Goal: Transaction & Acquisition: Purchase product/service

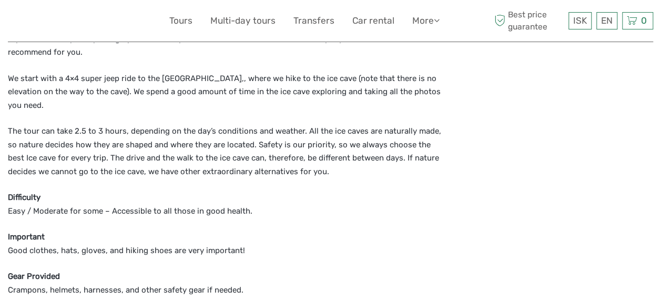
scroll to position [429, 0]
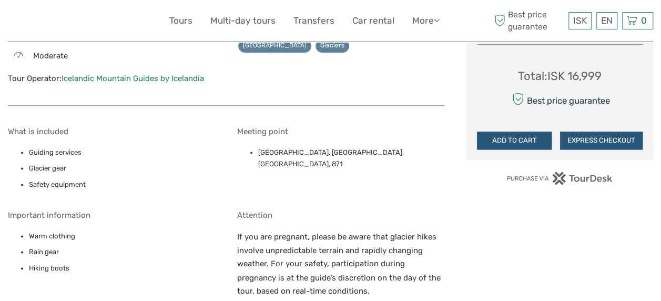
scroll to position [721, 0]
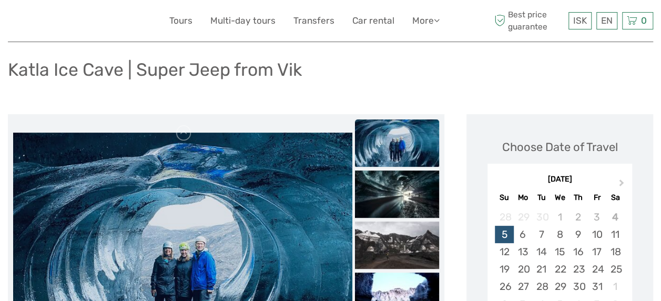
scroll to position [60, 0]
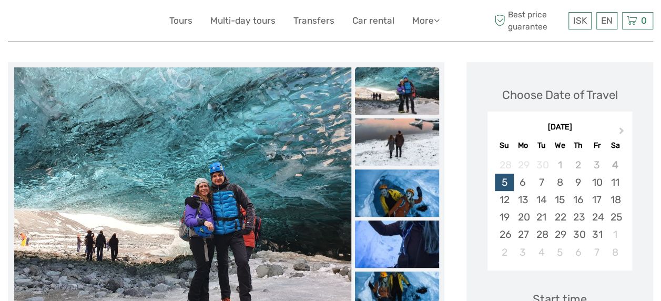
scroll to position [119, 0]
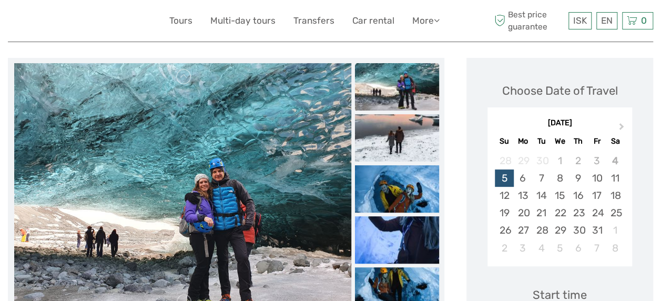
click at [590, 213] on div "24" at bounding box center [596, 212] width 18 height 17
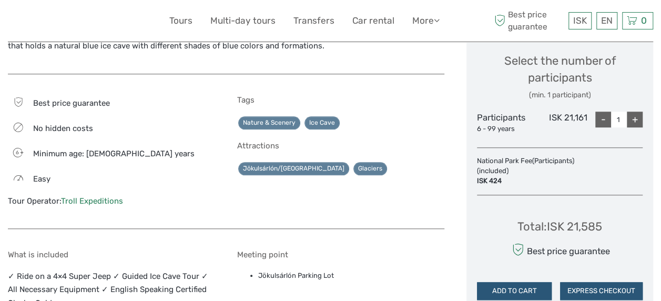
scroll to position [455, 0]
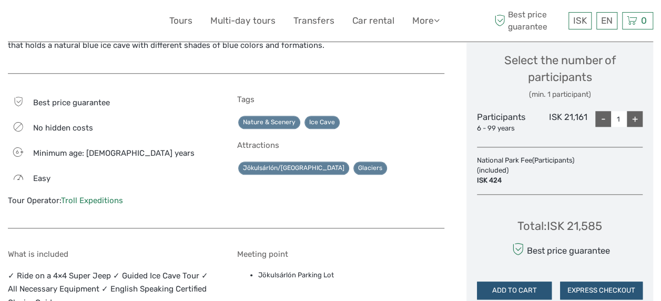
click at [638, 118] on div "+" at bounding box center [635, 119] width 16 height 16
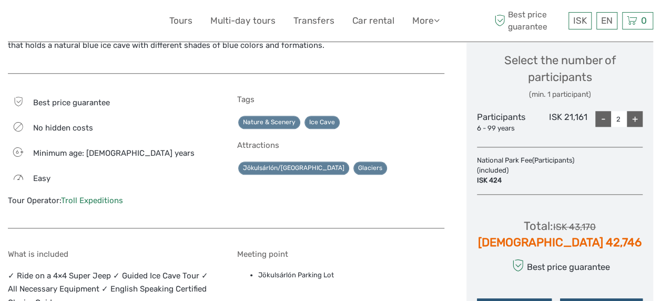
click at [638, 118] on div "+" at bounding box center [635, 119] width 16 height 16
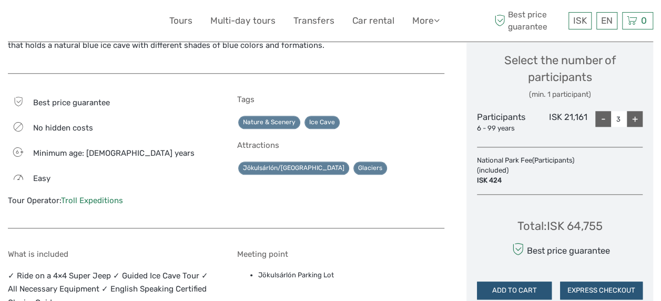
click at [638, 118] on div "+" at bounding box center [635, 119] width 16 height 16
type input "4"
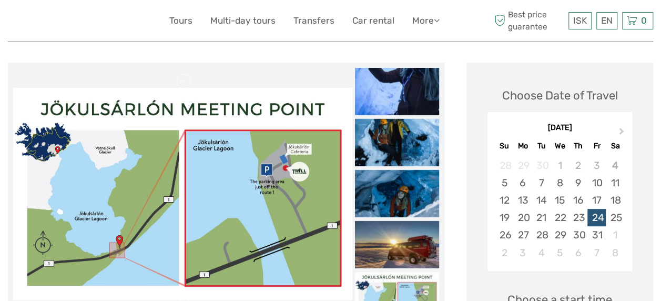
scroll to position [0, 0]
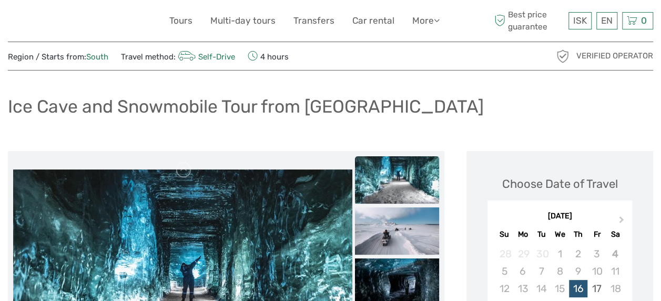
scroll to position [26, 0]
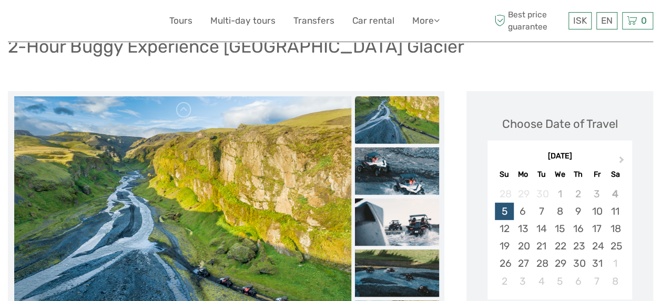
scroll to position [108, 0]
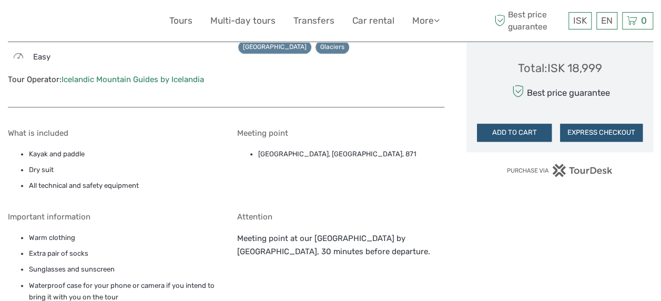
scroll to position [625, 0]
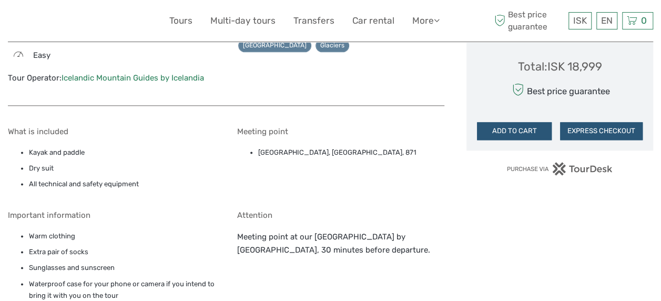
click at [337, 237] on p "Meeting point at our Sólheimajökull Base Camp by Sólheimajökull glacier, 30 min…" at bounding box center [340, 243] width 207 height 27
copy p "Sólheimajökull"
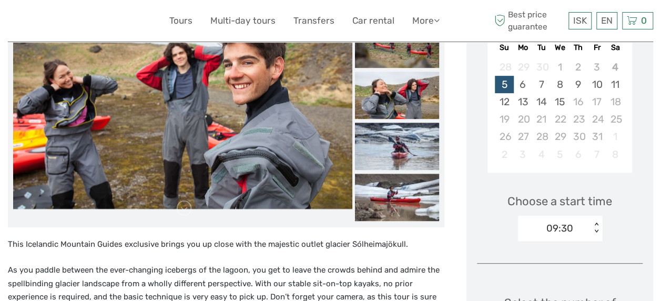
scroll to position [176, 0]
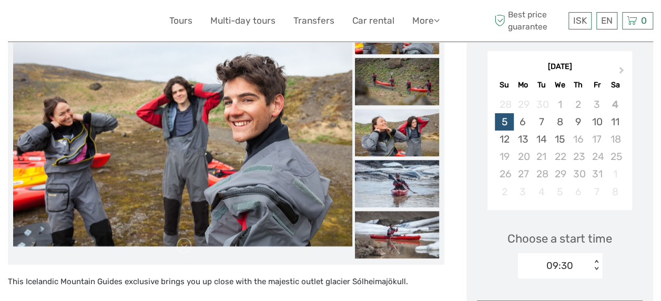
click at [585, 147] on div "16" at bounding box center [578, 138] width 18 height 17
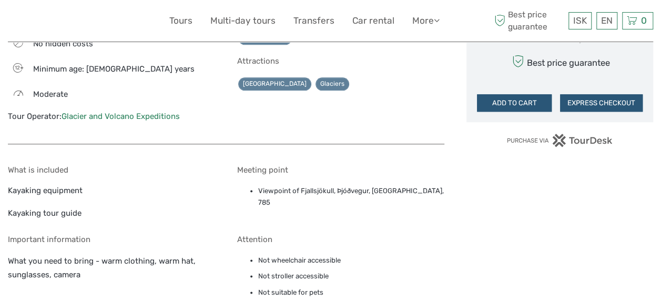
scroll to position [594, 0]
click at [309, 189] on li "Viewpoint of Fjallsjökull, Þjóðvegur, Oræfi, 785" at bounding box center [351, 197] width 186 height 24
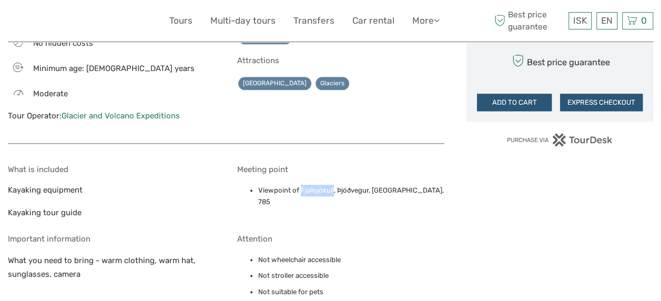
click at [309, 189] on li "Viewpoint of Fjallsjökull, Þjóðvegur, Oræfi, 785" at bounding box center [351, 197] width 186 height 24
copy li "Fjallsjökull"
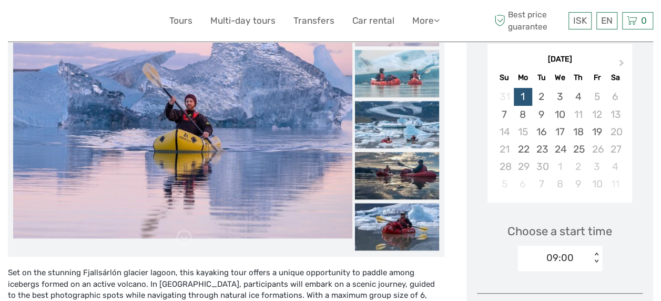
scroll to position [177, 0]
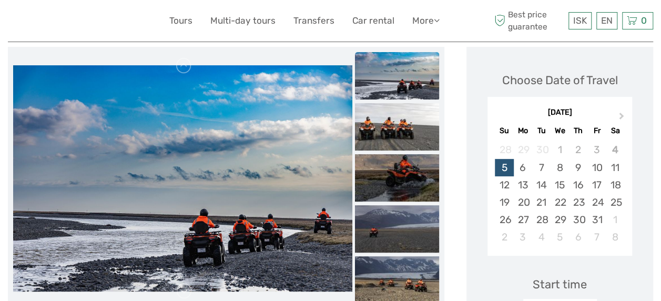
scroll to position [128, 0]
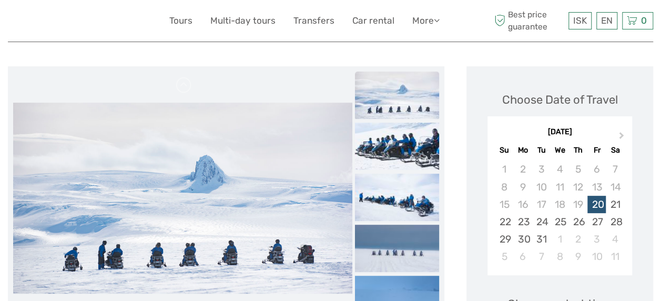
scroll to position [110, 0]
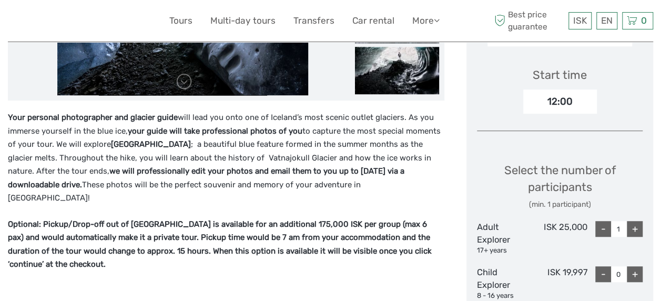
scroll to position [342, 0]
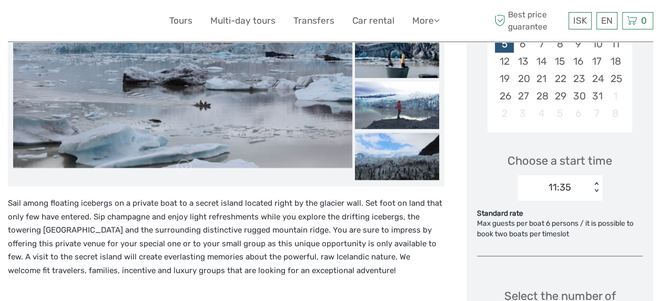
scroll to position [249, 0]
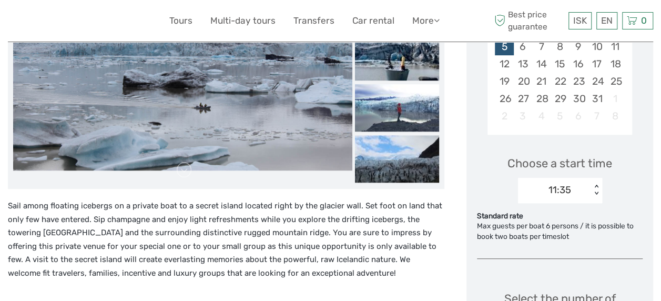
click at [602, 80] on div "24" at bounding box center [596, 81] width 18 height 17
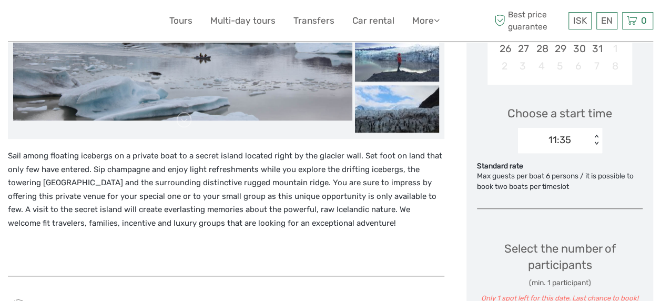
scroll to position [298, 0]
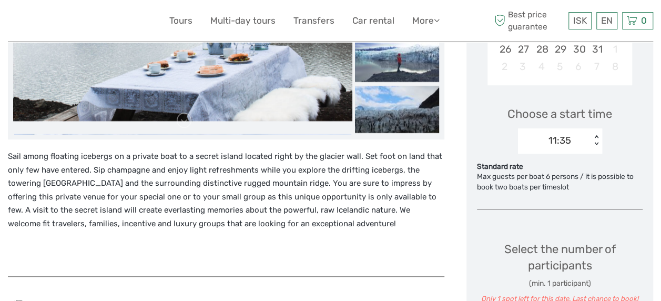
click at [480, 123] on div "Choose a start time 11:35 < >" at bounding box center [560, 124] width 166 height 67
click at [556, 149] on div "11:35 < >" at bounding box center [560, 140] width 84 height 25
click at [510, 150] on div "Choose a start time 11:35 < >" at bounding box center [560, 124] width 166 height 67
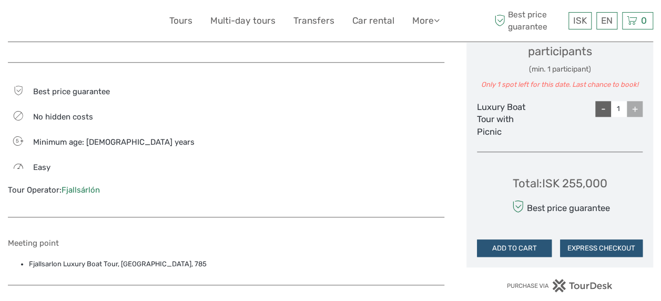
scroll to position [492, 0]
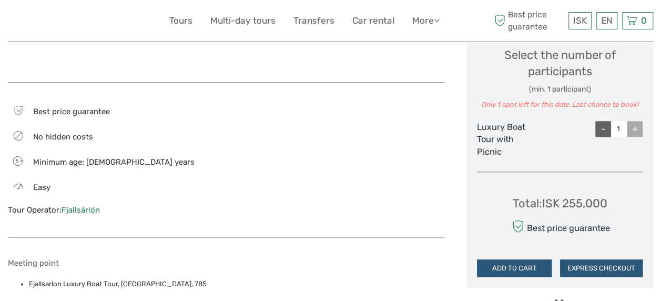
click at [642, 128] on div "+" at bounding box center [635, 129] width 16 height 16
click at [633, 129] on div "+" at bounding box center [635, 129] width 16 height 16
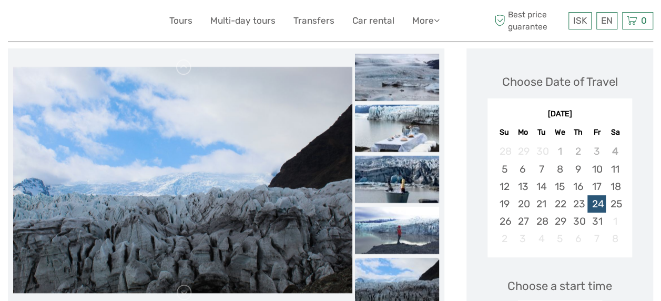
scroll to position [124, 0]
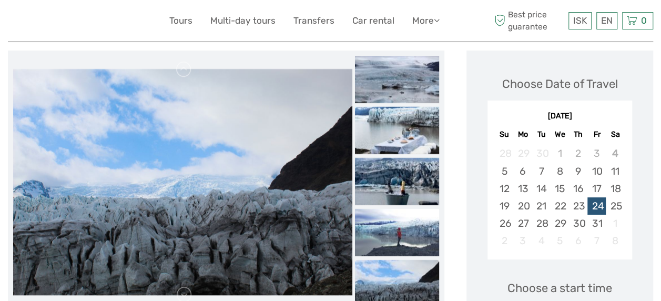
click at [333, 188] on img at bounding box center [182, 182] width 339 height 226
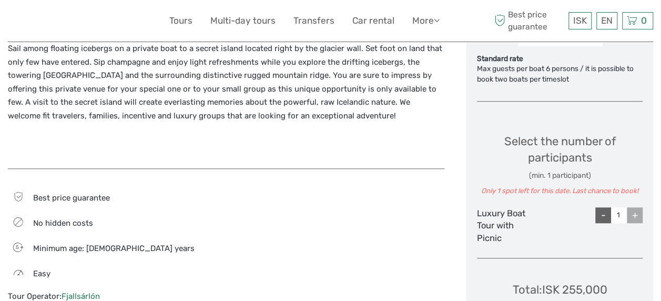
scroll to position [439, 0]
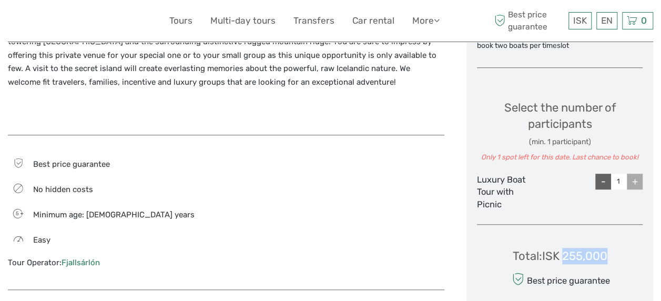
drag, startPoint x: 608, startPoint y: 249, endPoint x: 562, endPoint y: 251, distance: 45.8
click at [562, 251] on div "Total : ISK 255,000 Best price guarantee ADD TO CART EXPRESS CHECKOUT" at bounding box center [560, 281] width 166 height 96
copy div "255,000"
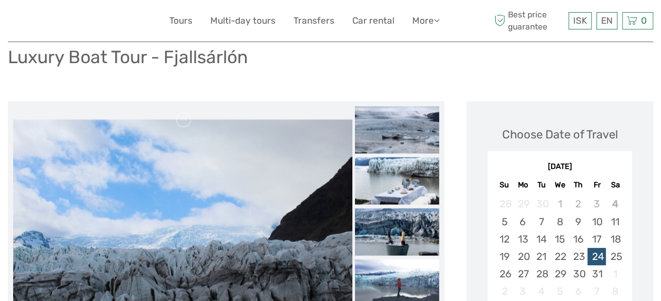
scroll to position [73, 0]
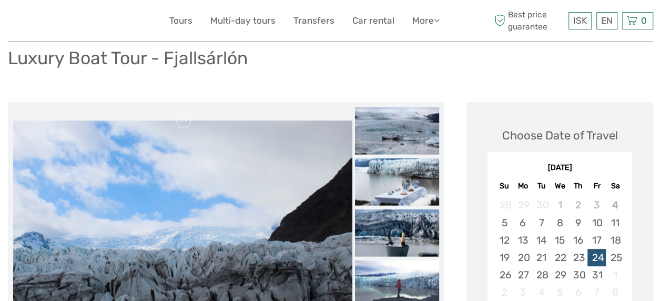
click at [397, 138] on img at bounding box center [397, 130] width 84 height 47
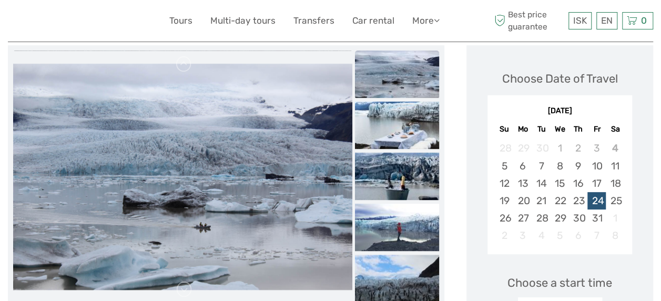
scroll to position [166, 0]
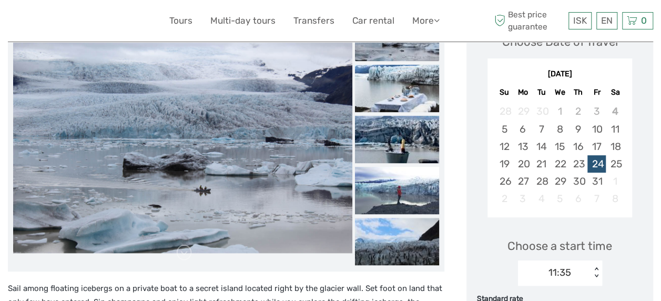
click at [189, 255] on link at bounding box center [184, 252] width 17 height 17
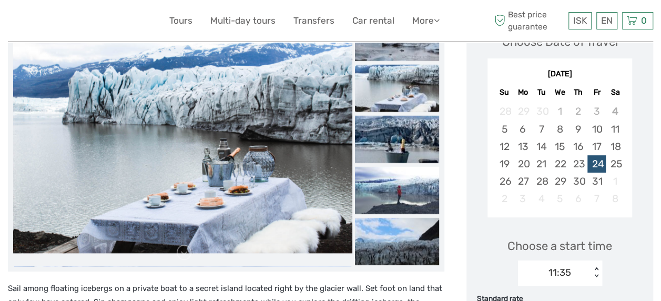
click at [183, 251] on link at bounding box center [184, 252] width 17 height 17
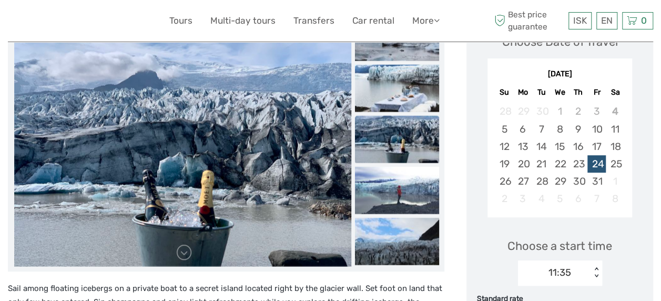
click at [183, 251] on link at bounding box center [184, 252] width 17 height 17
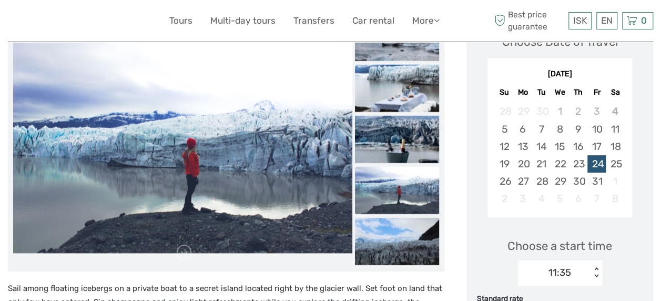
click at [186, 248] on link at bounding box center [184, 252] width 17 height 17
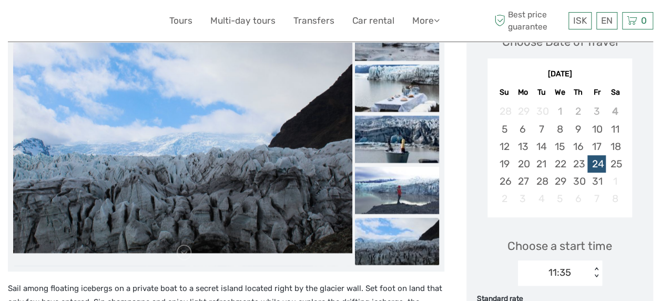
click at [186, 248] on link at bounding box center [184, 252] width 17 height 17
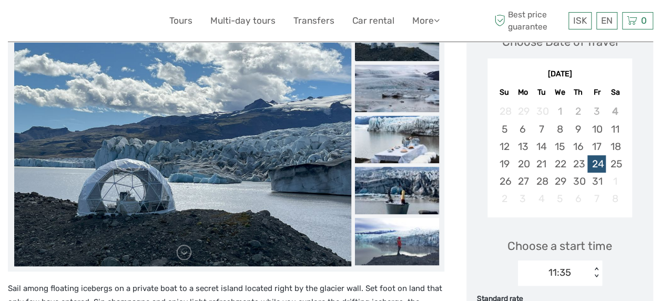
click at [186, 248] on link at bounding box center [184, 252] width 17 height 17
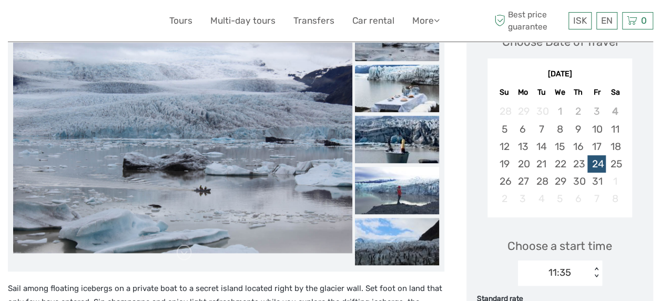
click at [186, 248] on link at bounding box center [184, 252] width 17 height 17
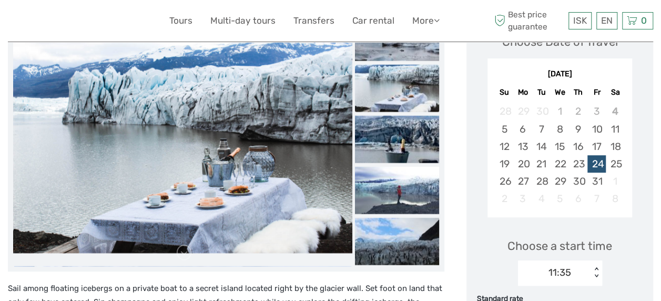
click at [186, 248] on link at bounding box center [184, 252] width 17 height 17
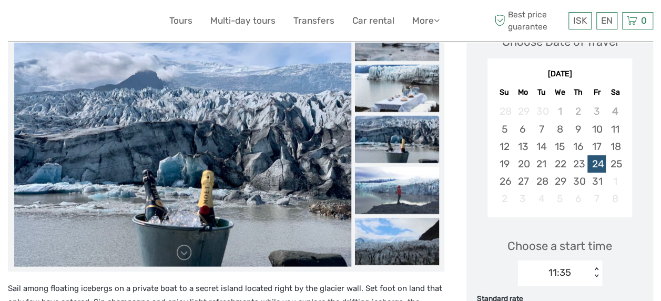
click at [185, 248] on link at bounding box center [184, 252] width 17 height 17
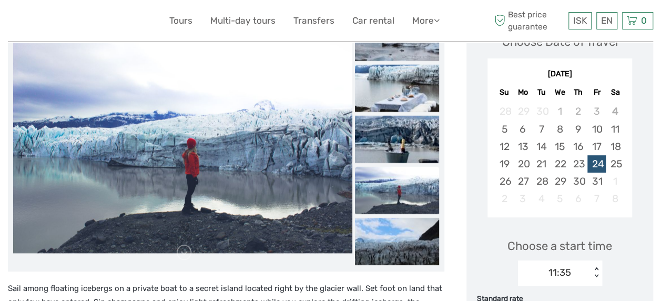
click at [185, 248] on link at bounding box center [184, 252] width 17 height 17
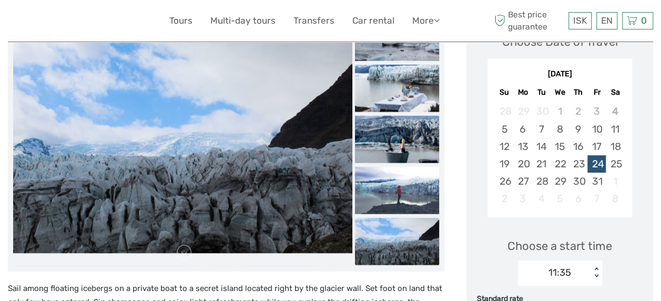
click at [185, 248] on link at bounding box center [184, 252] width 17 height 17
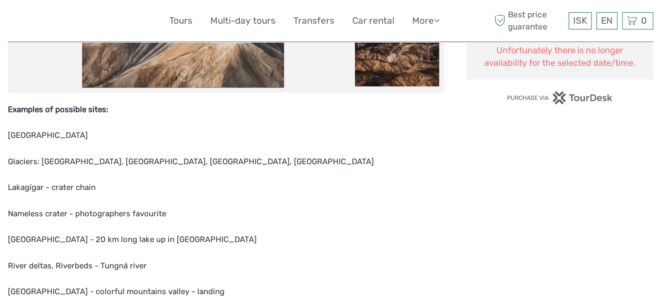
scroll to position [367, 0]
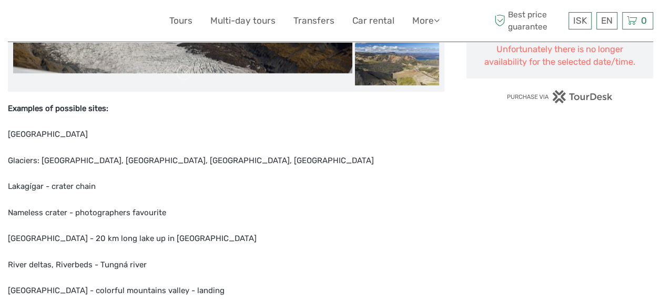
click at [27, 132] on p "Skaftafell Terminal" at bounding box center [226, 135] width 436 height 14
copy p "Skaftafell"
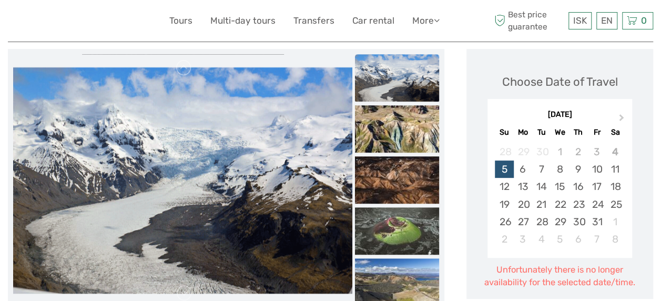
scroll to position [161, 0]
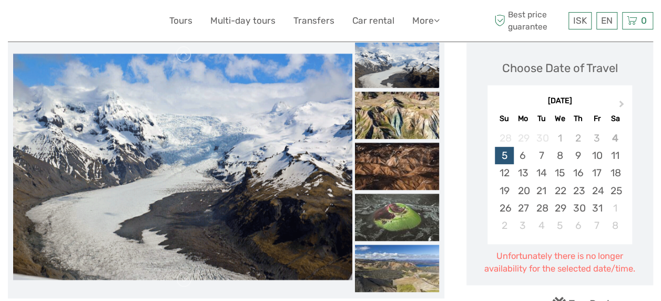
click at [617, 187] on div "25" at bounding box center [615, 190] width 18 height 17
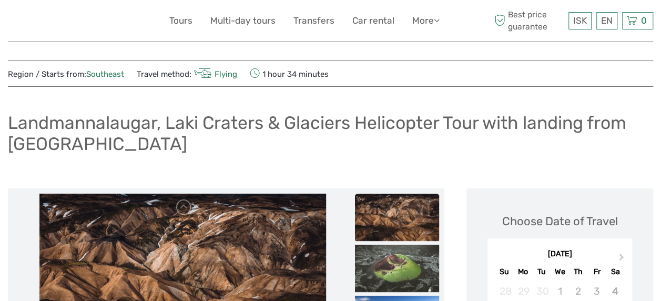
scroll to position [7, 0]
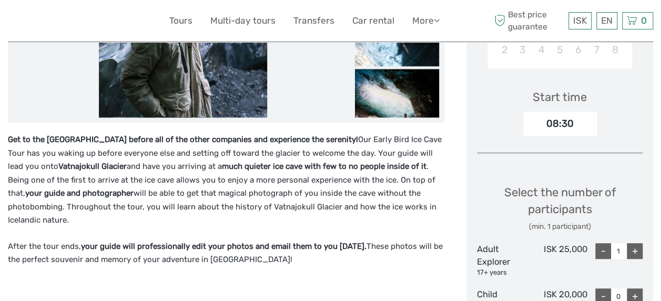
scroll to position [317, 0]
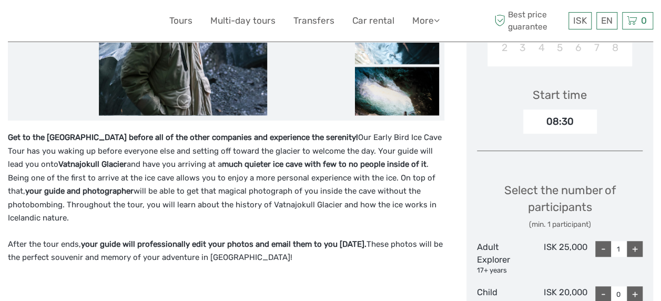
click at [271, 166] on strong "much quieter ice cave with few to no people inside of it" at bounding box center [324, 163] width 204 height 9
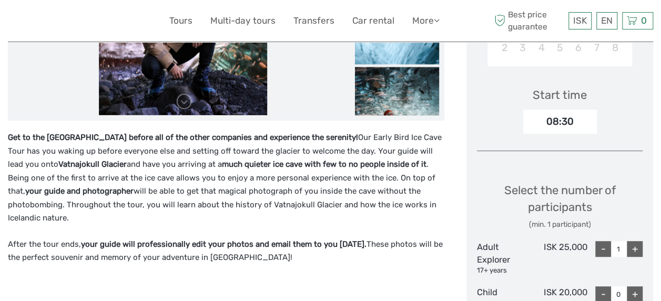
scroll to position [316, 0]
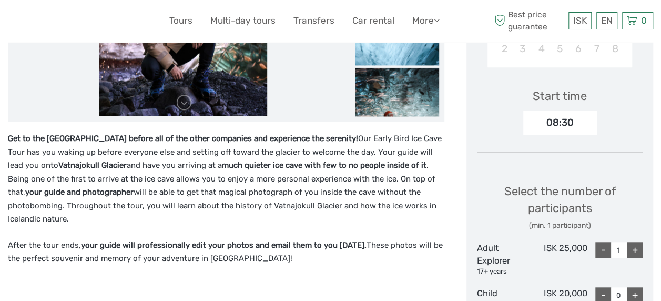
click at [561, 130] on div "08:30" at bounding box center [560, 122] width 74 height 24
click at [559, 124] on div "08:30" at bounding box center [560, 122] width 74 height 24
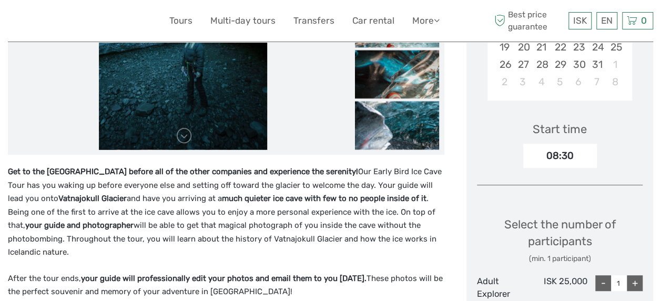
scroll to position [282, 0]
click at [305, 219] on p "Get to the Crystal Ice Cave before all of the other companies and experience th…" at bounding box center [226, 213] width 436 height 94
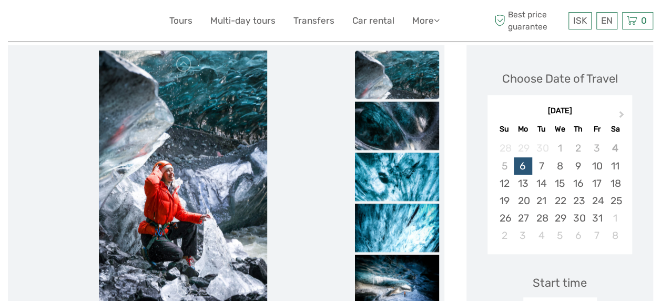
scroll to position [128, 0]
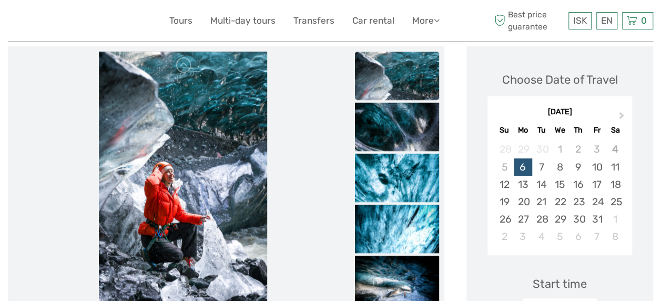
click at [247, 161] on img at bounding box center [183, 178] width 168 height 252
click at [402, 87] on img at bounding box center [397, 115] width 84 height 126
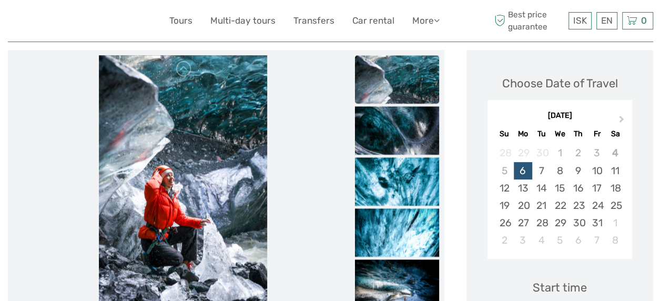
scroll to position [124, 0]
click at [180, 294] on link at bounding box center [184, 294] width 17 height 17
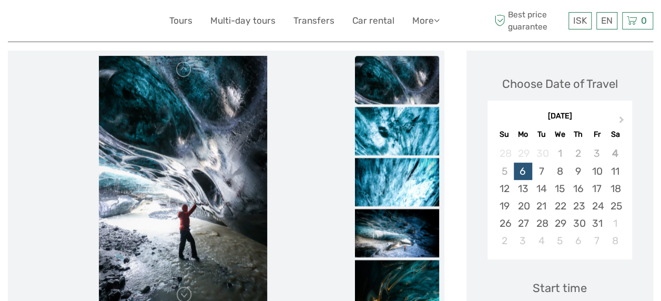
click at [180, 294] on link at bounding box center [184, 294] width 17 height 17
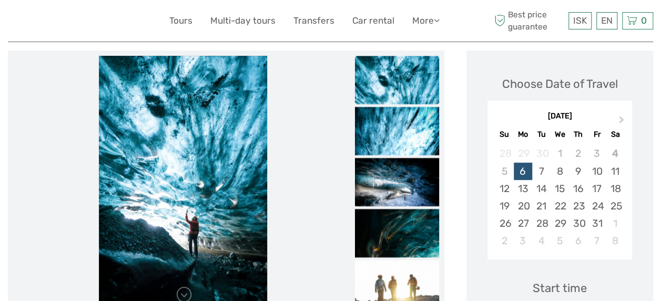
click at [184, 292] on link at bounding box center [184, 294] width 17 height 17
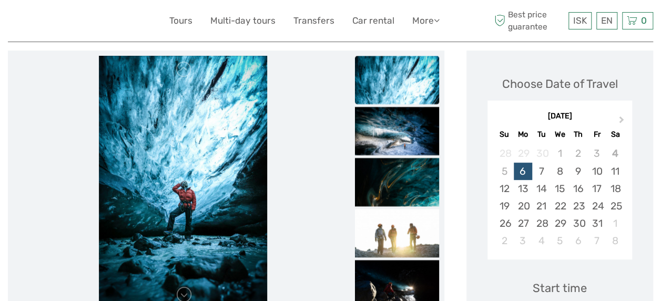
click at [184, 292] on link at bounding box center [184, 294] width 17 height 17
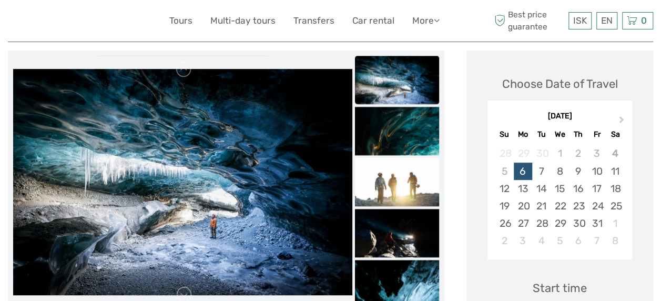
click at [184, 292] on link at bounding box center [184, 294] width 17 height 17
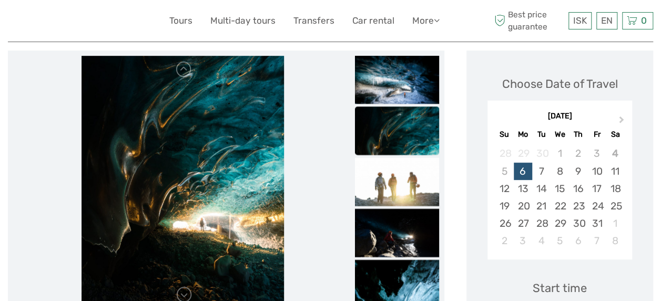
click at [184, 292] on link at bounding box center [184, 294] width 17 height 17
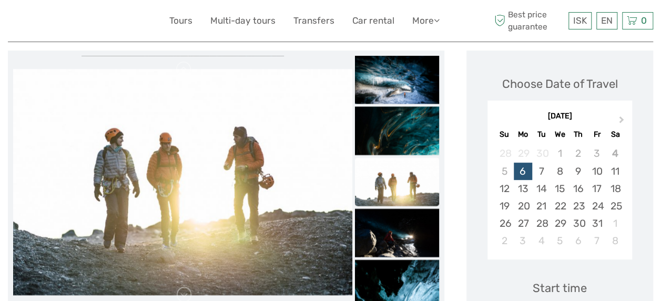
click at [184, 292] on link at bounding box center [184, 294] width 17 height 17
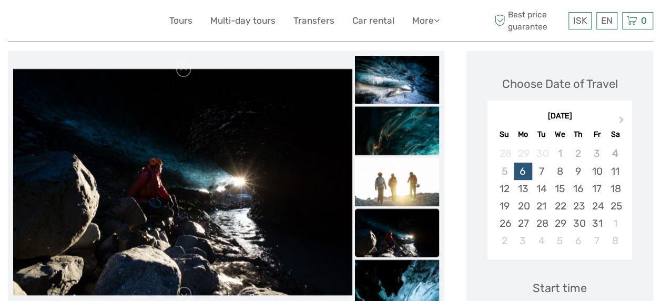
click at [184, 292] on link at bounding box center [184, 294] width 17 height 17
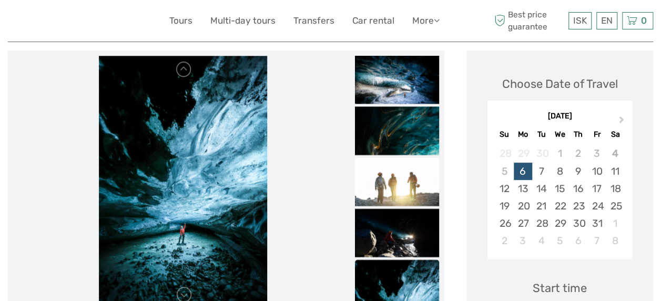
click at [184, 292] on link at bounding box center [184, 294] width 17 height 17
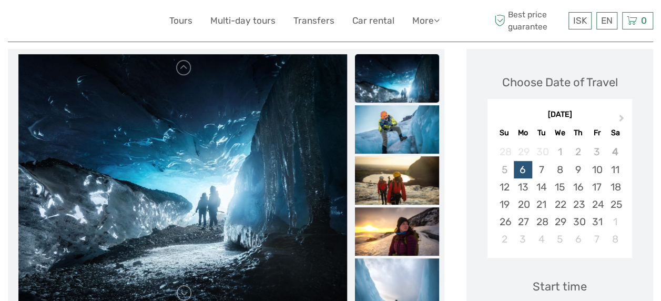
scroll to position [125, 0]
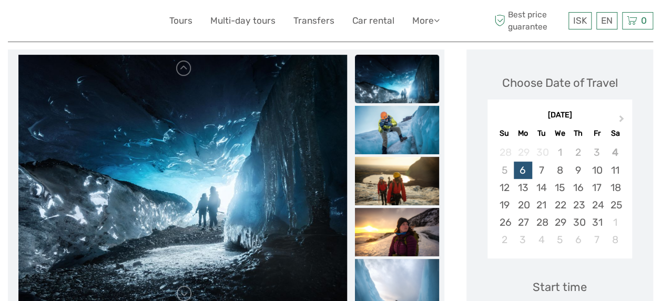
click at [184, 292] on link at bounding box center [184, 293] width 17 height 17
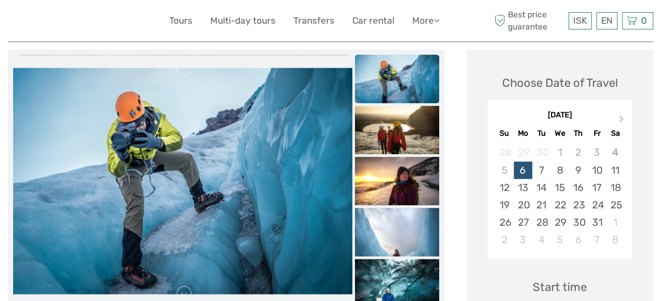
click at [184, 292] on link at bounding box center [184, 293] width 17 height 17
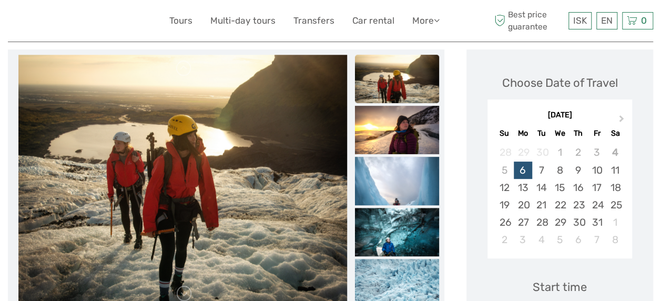
click at [184, 292] on link at bounding box center [184, 293] width 17 height 17
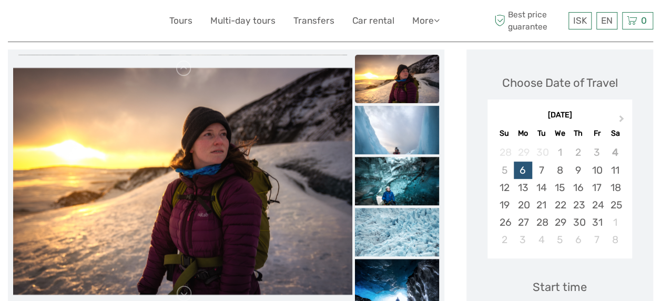
click at [184, 292] on link at bounding box center [184, 293] width 17 height 17
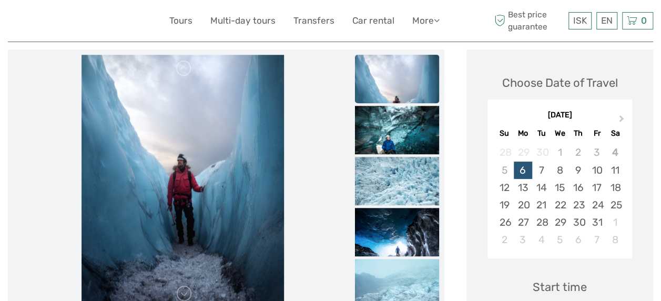
click at [184, 292] on link at bounding box center [184, 293] width 17 height 17
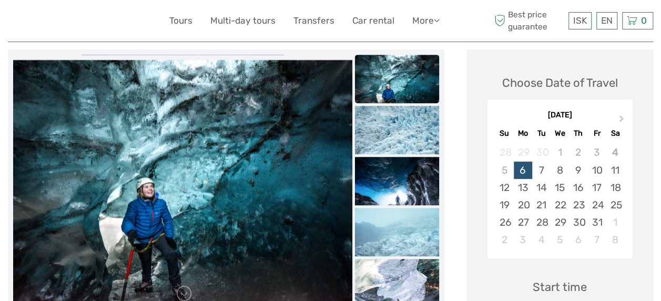
click at [184, 292] on link at bounding box center [184, 293] width 17 height 17
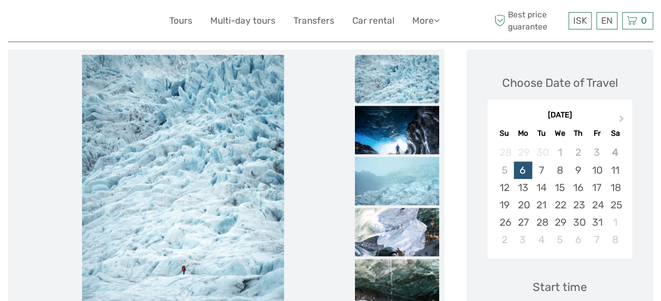
click at [184, 292] on link at bounding box center [184, 293] width 17 height 17
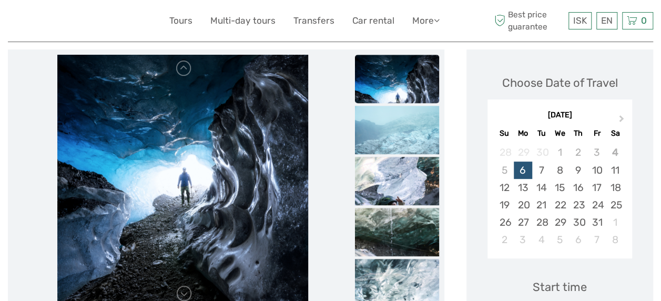
click at [184, 292] on link at bounding box center [184, 293] width 17 height 17
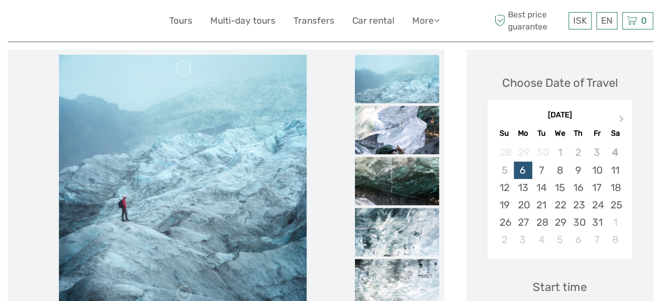
click at [184, 292] on link at bounding box center [184, 293] width 17 height 17
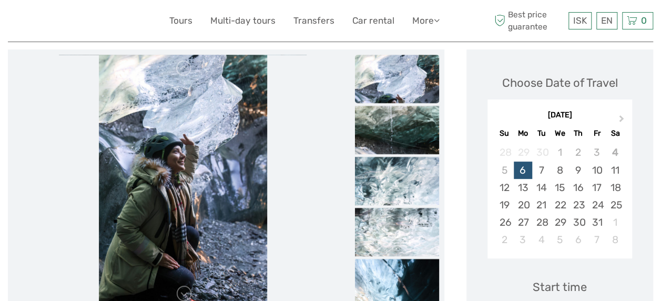
click at [184, 292] on link at bounding box center [184, 293] width 17 height 17
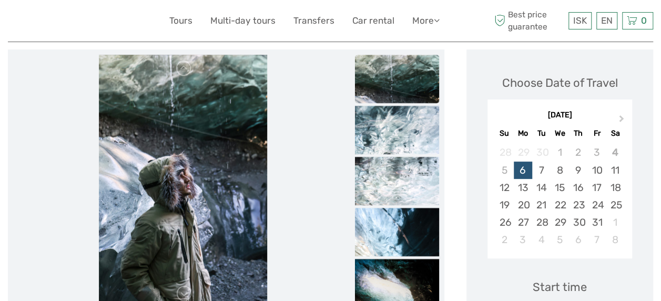
click at [184, 292] on link at bounding box center [184, 293] width 17 height 17
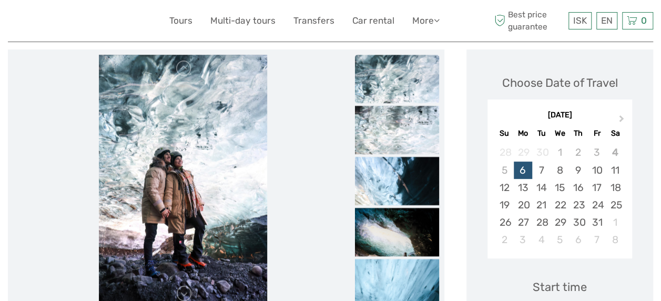
click at [184, 292] on link at bounding box center [184, 293] width 17 height 17
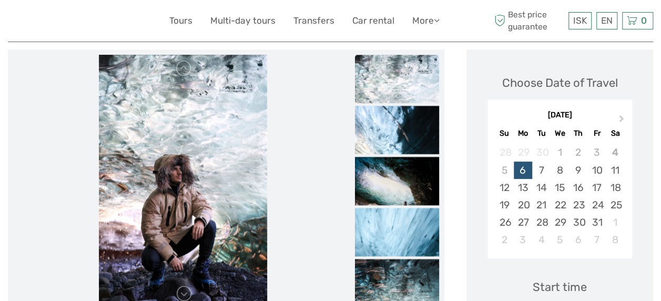
click at [184, 292] on link at bounding box center [184, 293] width 17 height 17
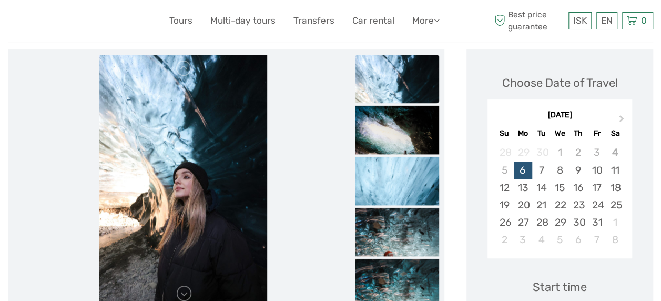
click at [184, 292] on link at bounding box center [184, 293] width 17 height 17
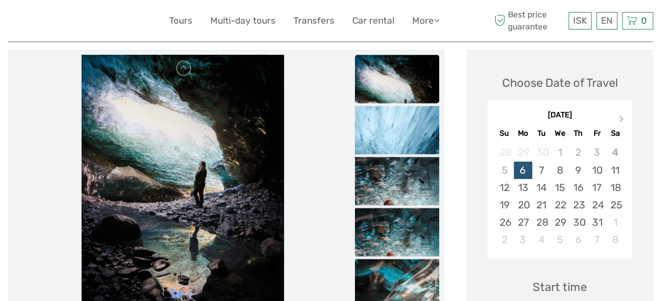
click at [184, 292] on link at bounding box center [184, 293] width 17 height 17
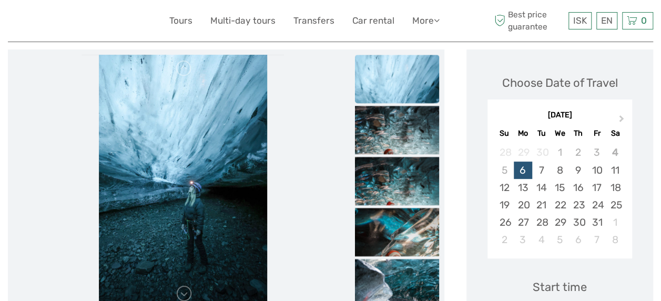
click at [184, 292] on link at bounding box center [184, 293] width 17 height 17
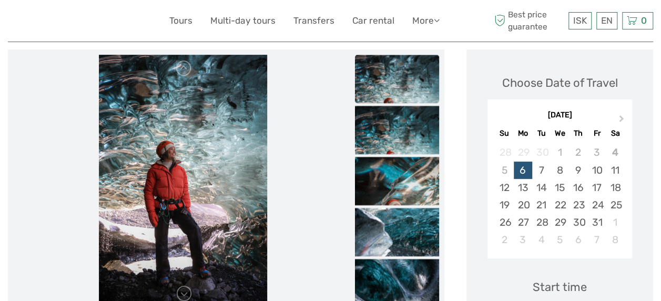
click at [184, 292] on link at bounding box center [184, 293] width 17 height 17
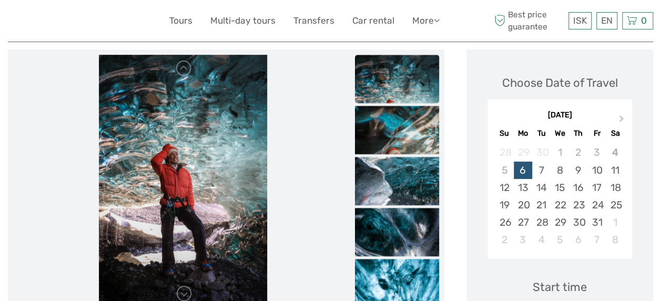
click at [184, 292] on link at bounding box center [184, 293] width 17 height 17
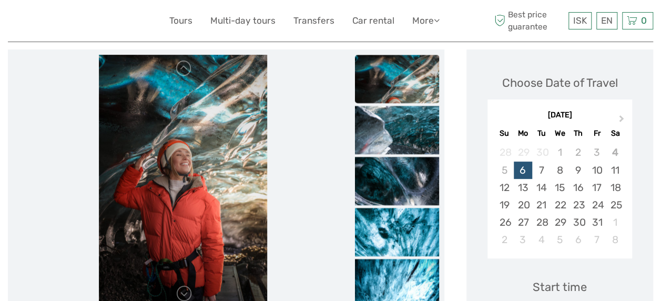
click at [184, 292] on link at bounding box center [184, 293] width 17 height 17
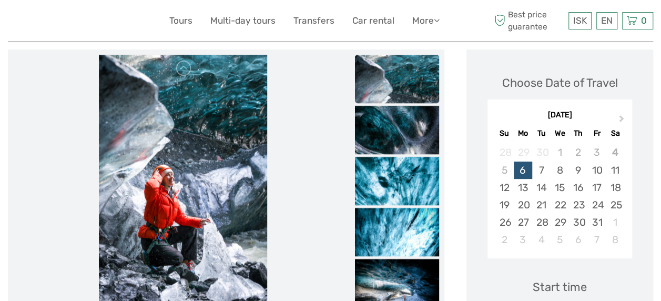
click at [184, 292] on link at bounding box center [184, 293] width 17 height 17
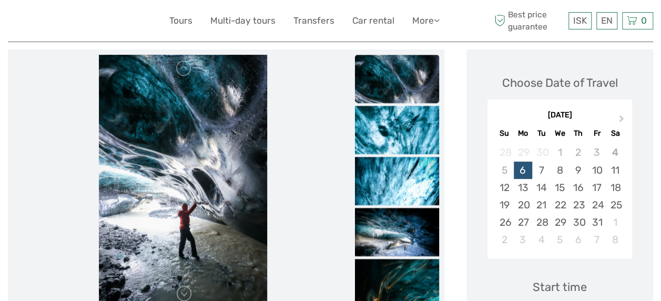
click at [184, 292] on link at bounding box center [184, 293] width 17 height 17
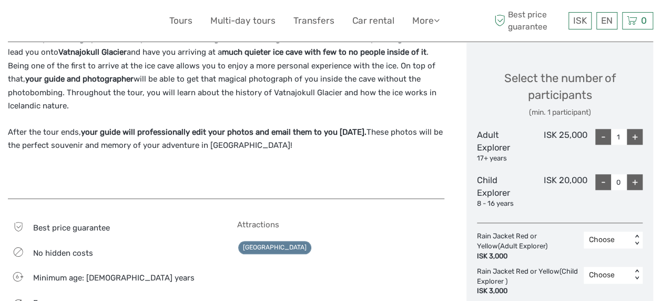
scroll to position [413, 0]
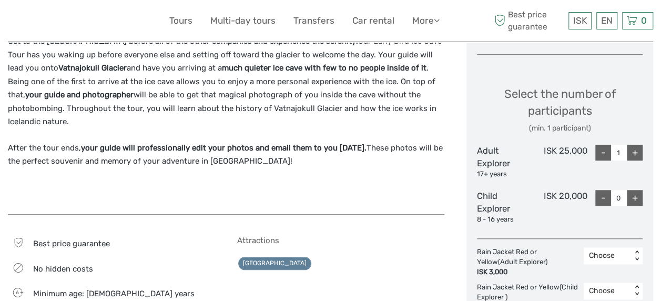
click at [636, 153] on div "+" at bounding box center [635, 153] width 16 height 16
type input "4"
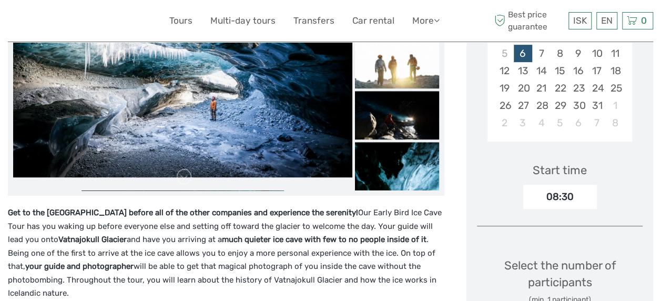
scroll to position [235, 0]
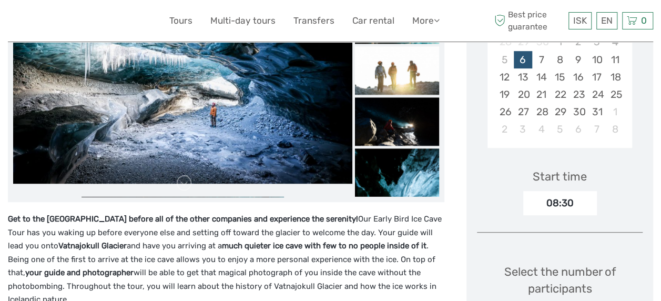
click at [602, 89] on div "24" at bounding box center [596, 94] width 18 height 17
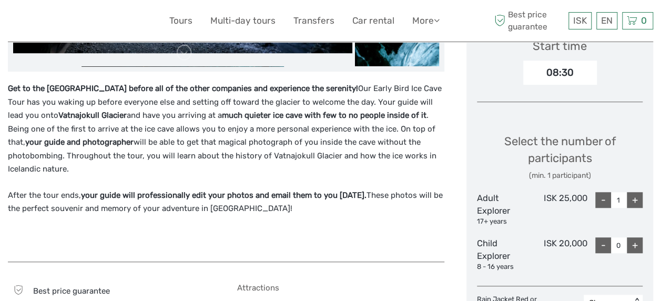
scroll to position [367, 0]
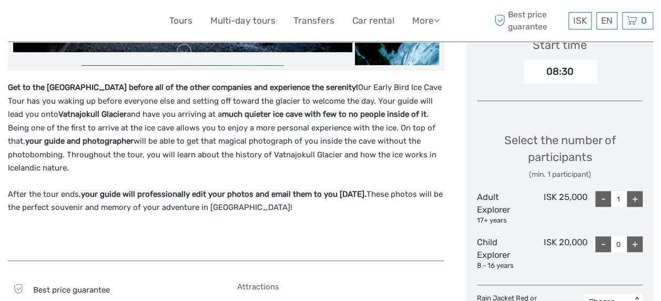
click at [636, 201] on div "+" at bounding box center [635, 199] width 16 height 16
click at [635, 201] on div "+" at bounding box center [635, 199] width 16 height 16
type input "4"
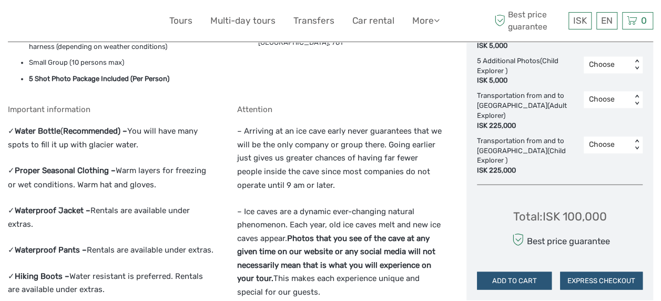
scroll to position [811, 0]
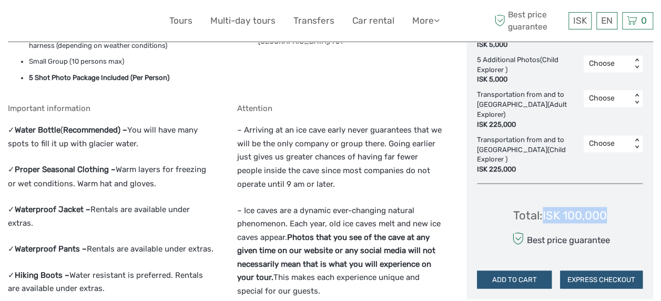
drag, startPoint x: 610, startPoint y: 191, endPoint x: 542, endPoint y: 189, distance: 67.3
click at [542, 192] on div "Total : ISK 100,000 Best price guarantee ADD TO CART EXPRESS CHECKOUT" at bounding box center [560, 240] width 166 height 96
copy div "ISK 100,000"
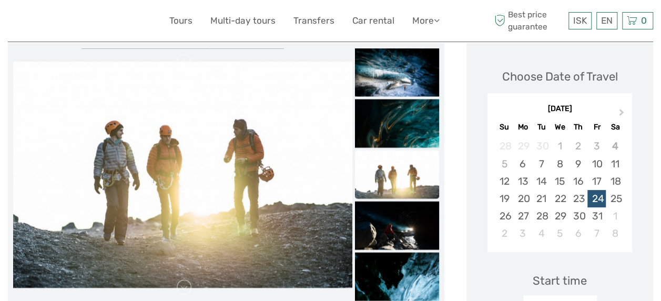
scroll to position [138, 0]
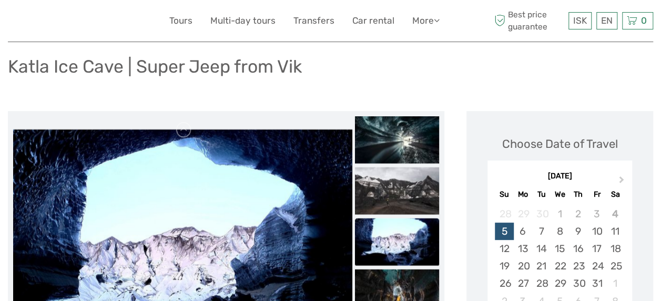
scroll to position [65, 0]
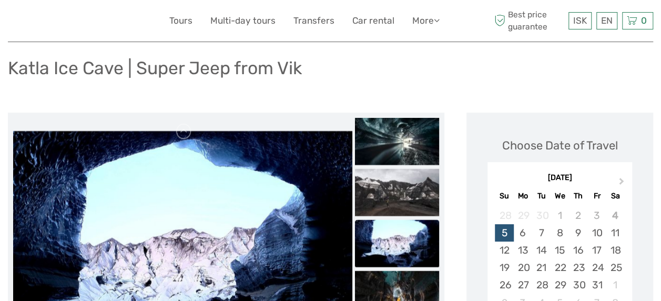
click at [618, 263] on div "25" at bounding box center [615, 267] width 18 height 17
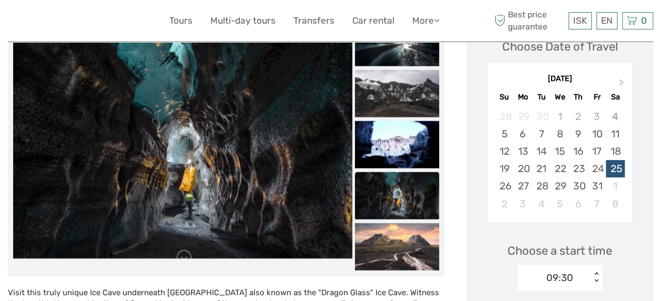
scroll to position [163, 0]
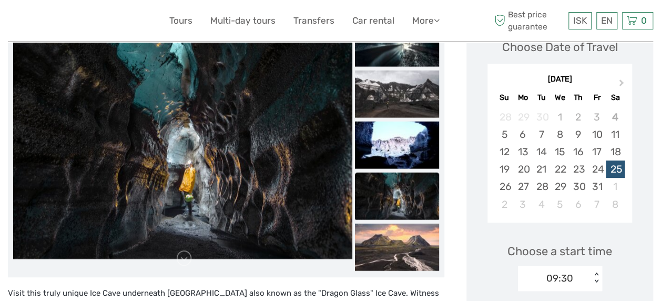
click at [190, 258] on link at bounding box center [184, 258] width 17 height 17
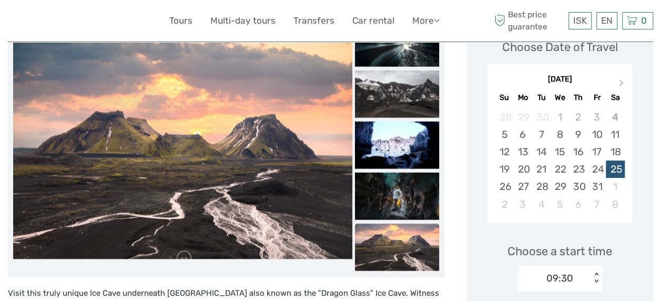
click at [190, 258] on link at bounding box center [184, 258] width 17 height 17
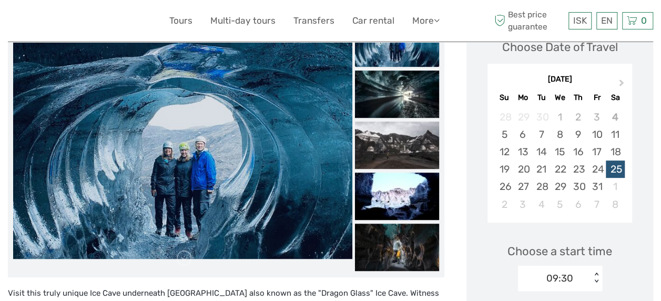
click at [190, 258] on link at bounding box center [184, 258] width 17 height 17
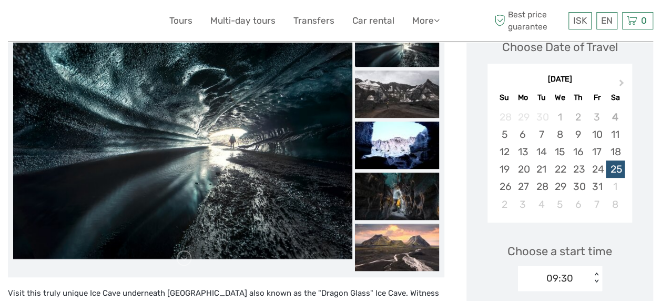
click at [190, 258] on link at bounding box center [184, 258] width 17 height 17
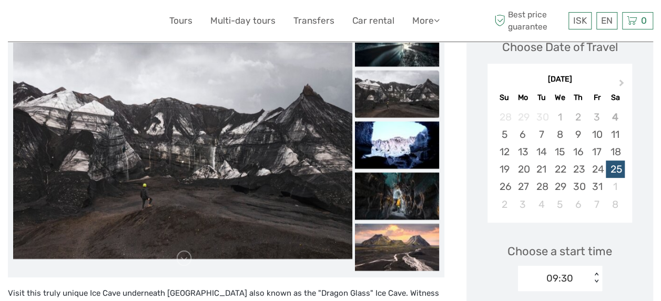
click at [190, 258] on link at bounding box center [184, 258] width 17 height 17
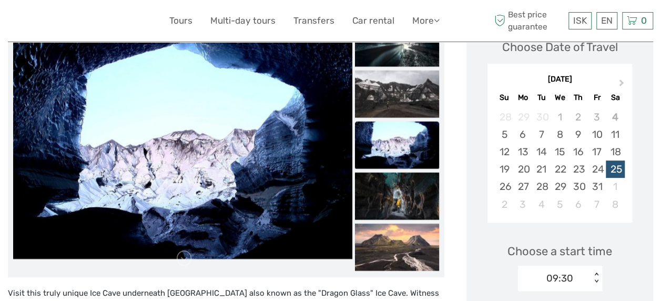
click at [190, 258] on link at bounding box center [184, 258] width 17 height 17
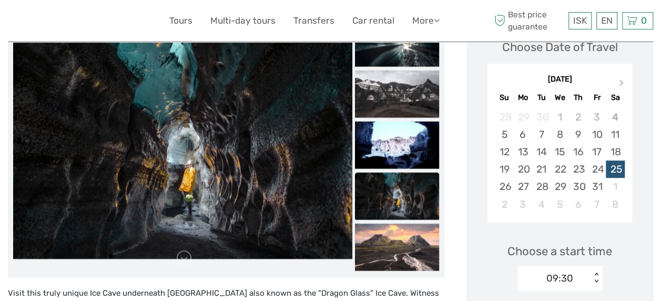
click at [190, 258] on link at bounding box center [184, 258] width 17 height 17
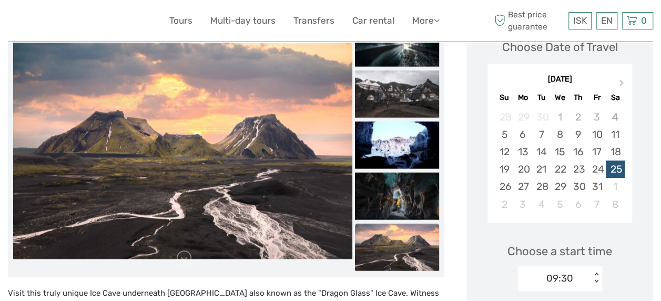
click at [190, 258] on link at bounding box center [184, 258] width 17 height 17
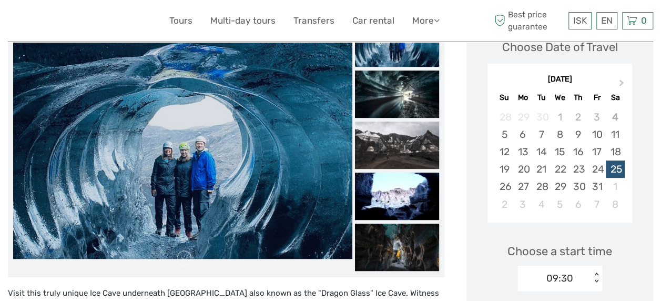
click at [183, 257] on link at bounding box center [184, 258] width 17 height 17
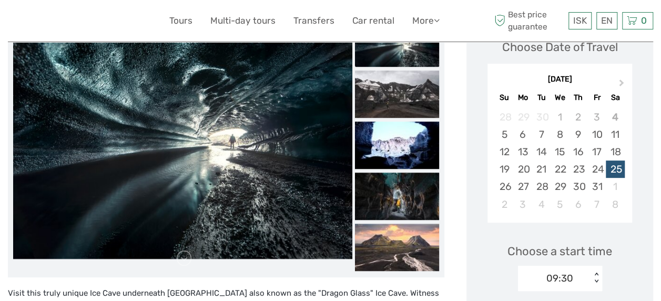
click at [183, 257] on link at bounding box center [184, 258] width 17 height 17
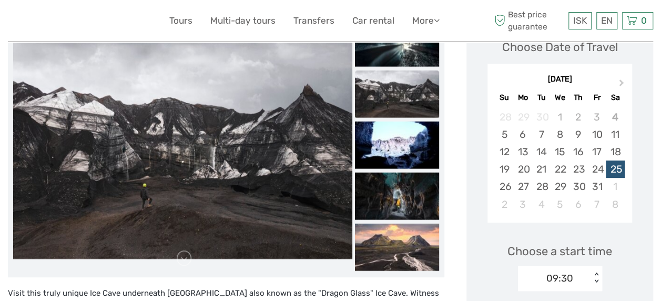
click at [183, 257] on link at bounding box center [184, 258] width 17 height 17
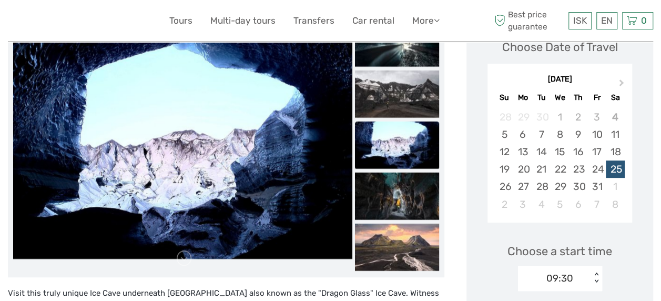
click at [183, 257] on link at bounding box center [184, 258] width 17 height 17
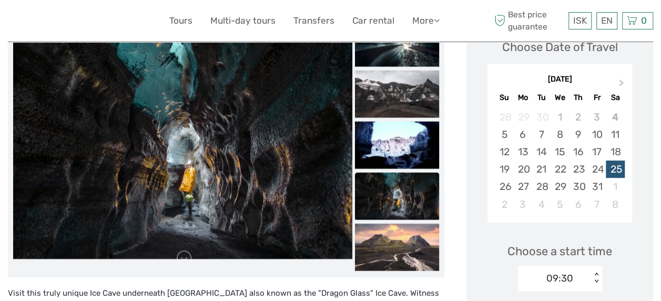
click at [183, 257] on link at bounding box center [184, 258] width 17 height 17
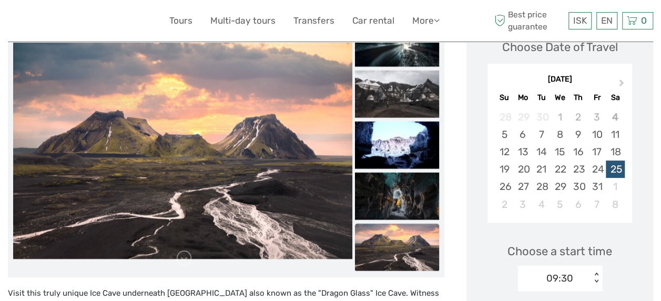
click at [183, 257] on link at bounding box center [184, 258] width 17 height 17
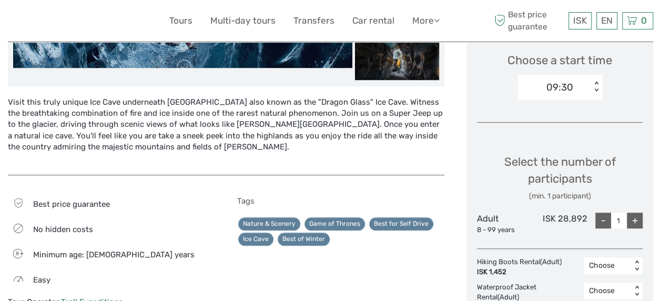
scroll to position [355, 0]
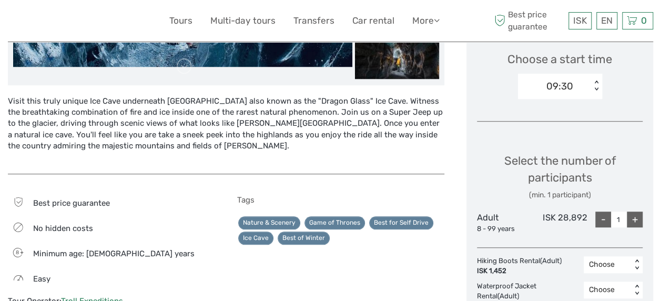
click at [641, 217] on div "+" at bounding box center [635, 219] width 16 height 16
type input "4"
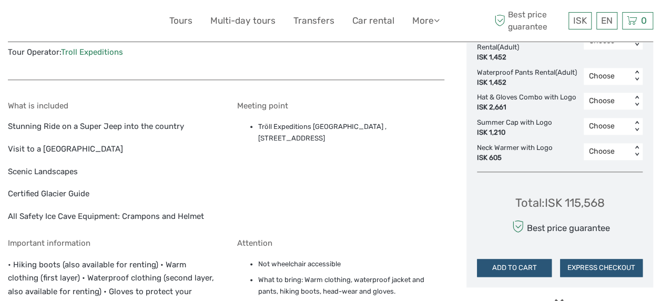
scroll to position [603, 0]
drag, startPoint x: 617, startPoint y: 213, endPoint x: 566, endPoint y: 206, distance: 52.1
click at [566, 206] on div "Total : ISK 115,568 Best price guarantee ADD TO CART EXPRESS CHECKOUT" at bounding box center [560, 229] width 166 height 96
copy div "115,568"
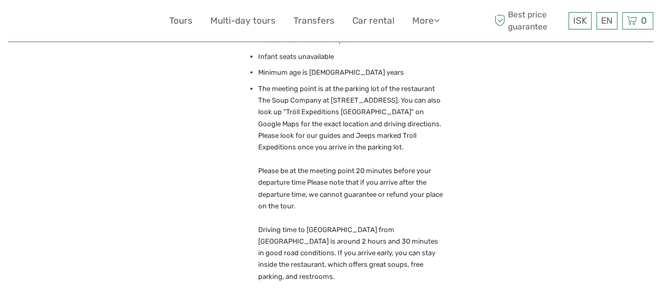
scroll to position [934, 0]
click at [353, 250] on li "The meeting point is at the parking lot of the restaurant The Soup Company at […" at bounding box center [351, 188] width 186 height 211
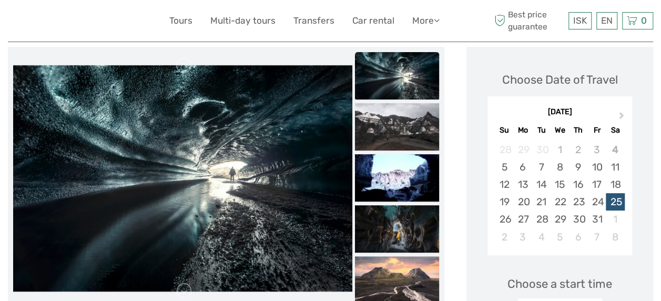
scroll to position [128, 0]
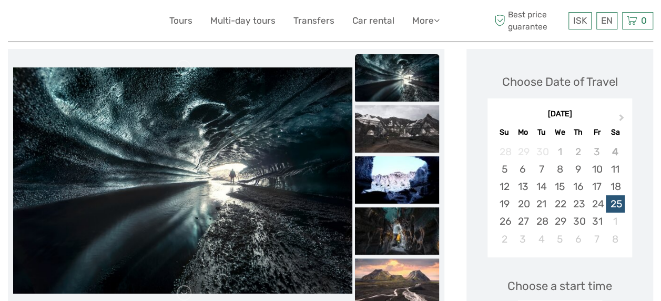
click at [159, 39] on div "ISK ISK € $ £ EN English Español Deutsch Tours Multi-day tours Transfers Car re…" at bounding box center [330, 21] width 645 height 42
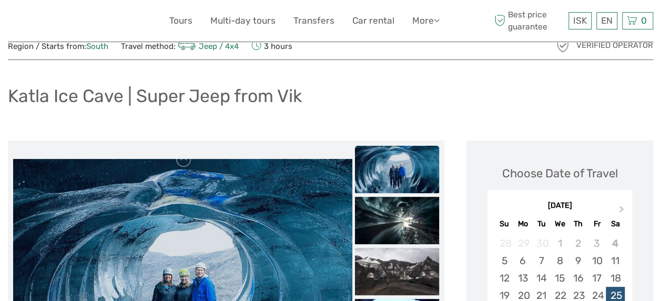
scroll to position [0, 0]
